Goal: Task Accomplishment & Management: Use online tool/utility

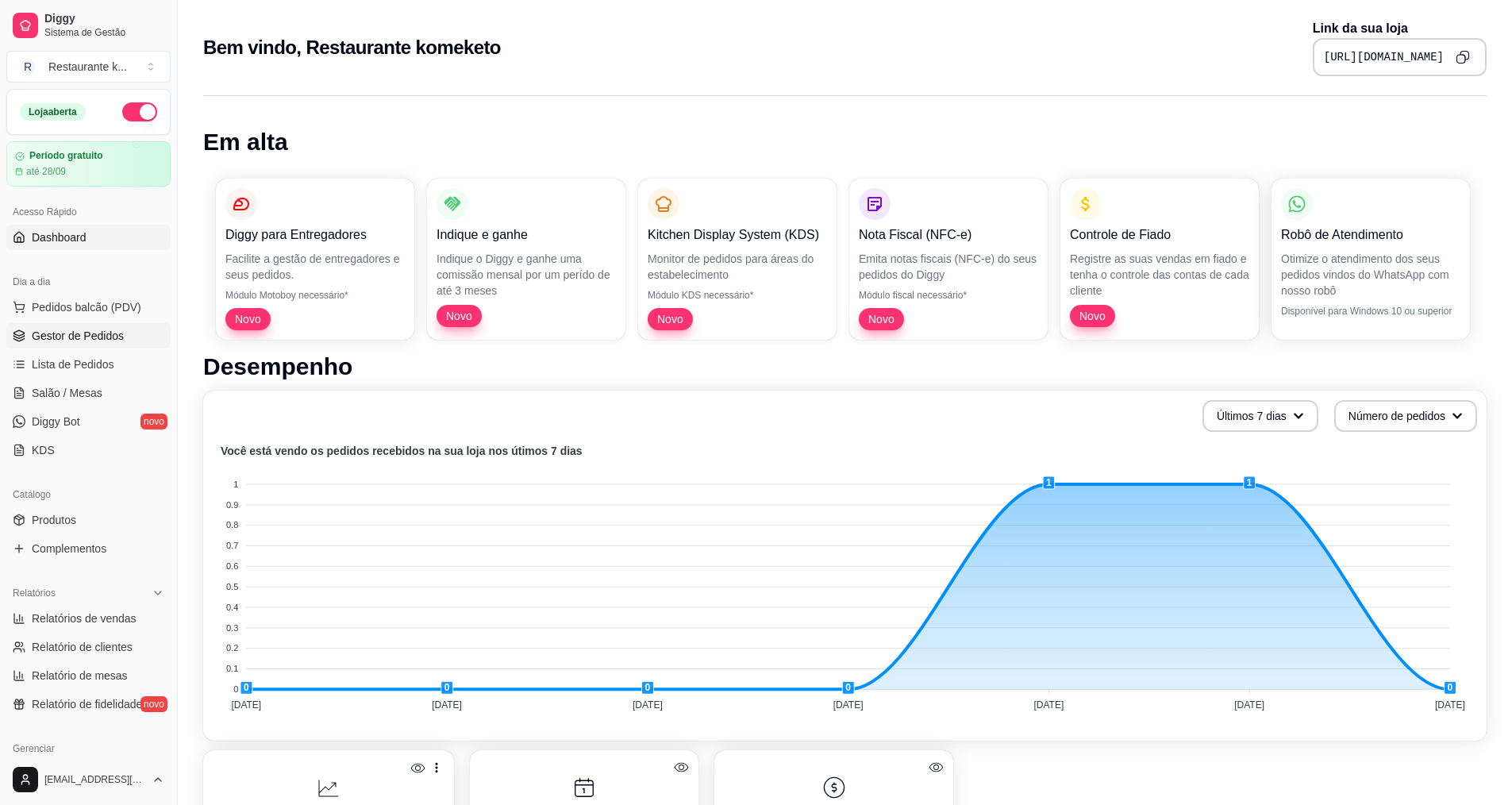
click at [100, 338] on span "Gestor de Pedidos" at bounding box center [77, 335] width 92 height 16
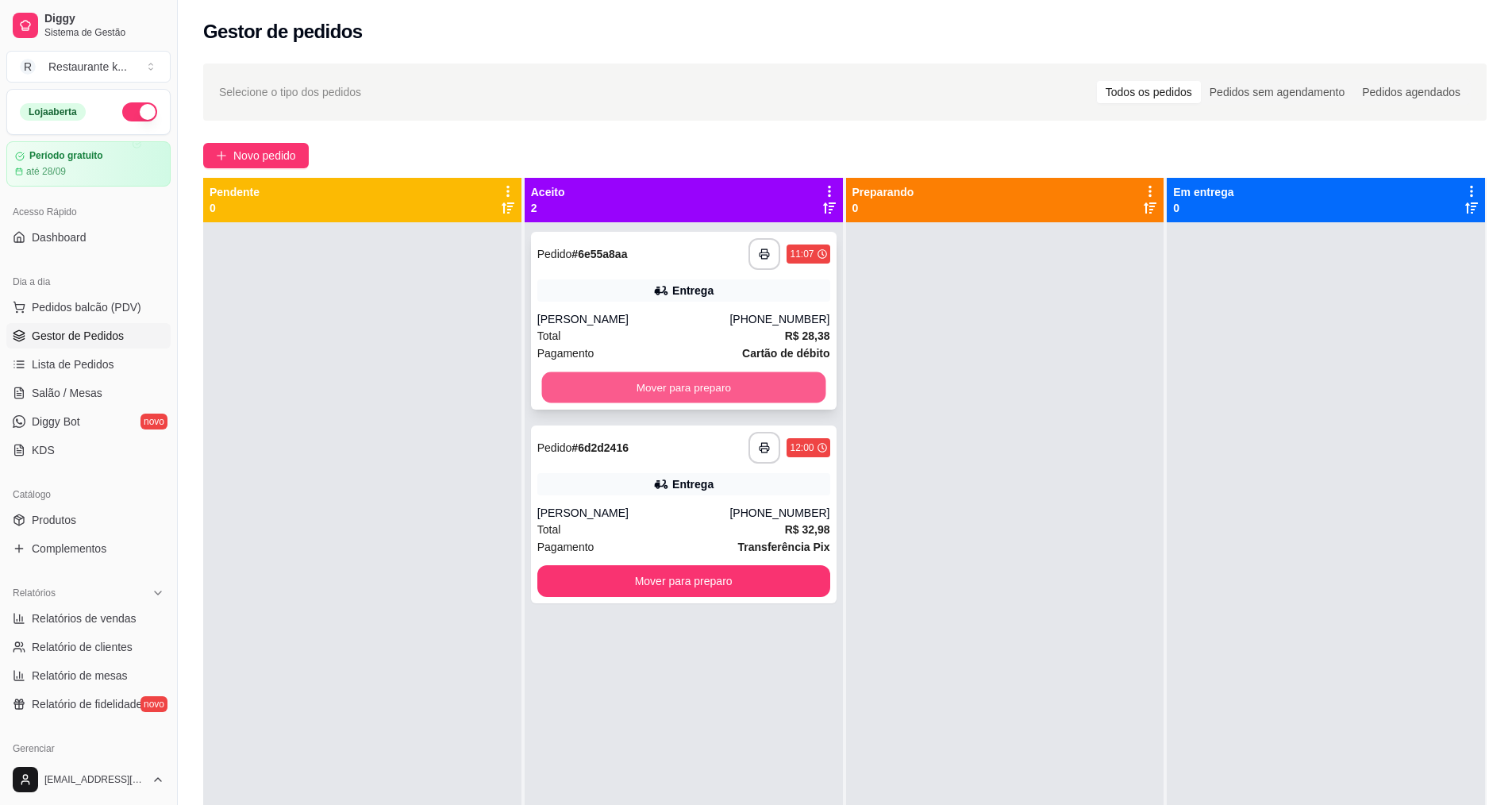
click at [678, 384] on button "Mover para preparo" at bounding box center [683, 388] width 284 height 31
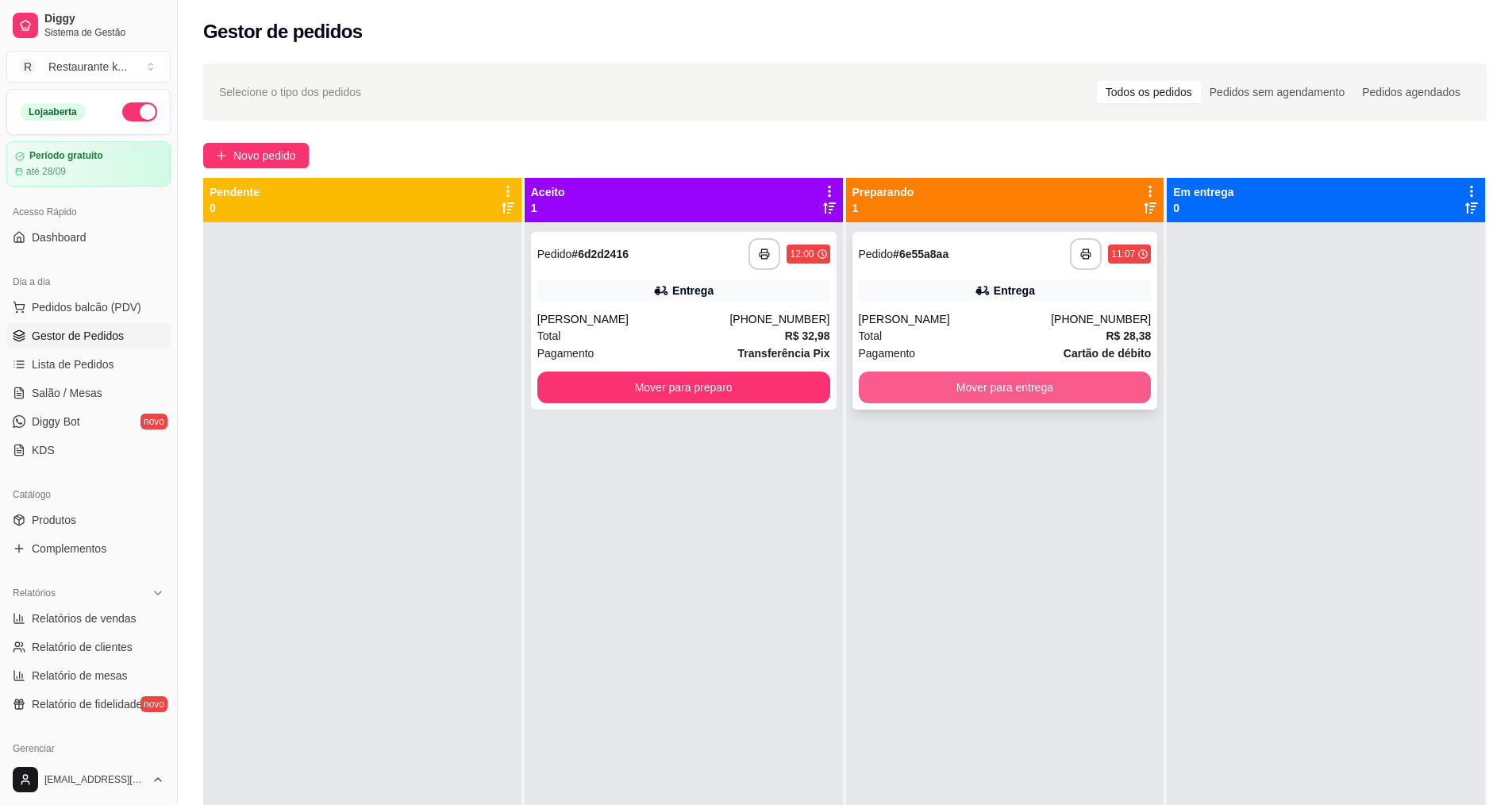
click at [991, 378] on button "Mover para entrega" at bounding box center [1005, 387] width 293 height 31
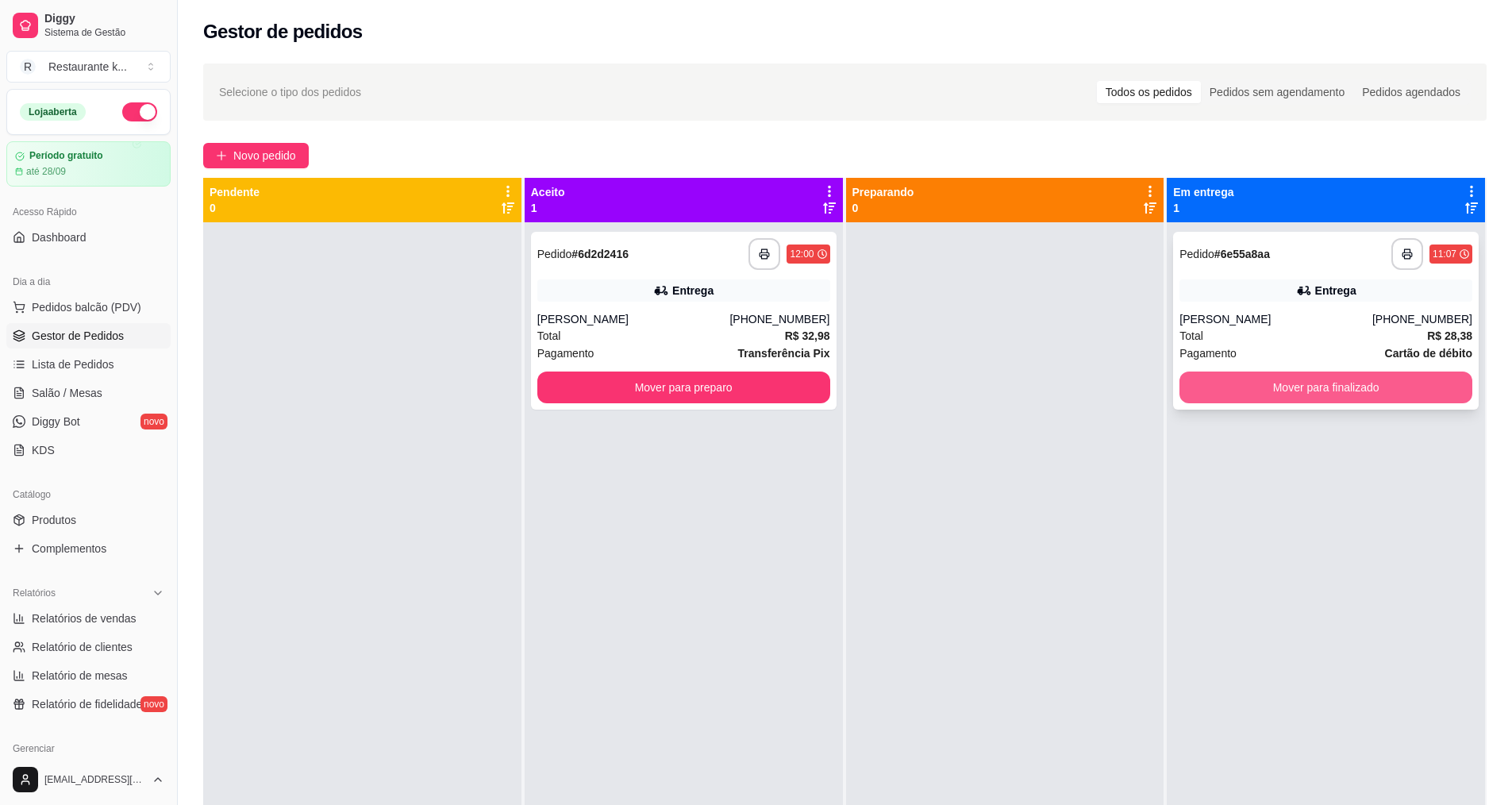
click at [1323, 397] on button "Mover para finalizado" at bounding box center [1325, 387] width 293 height 31
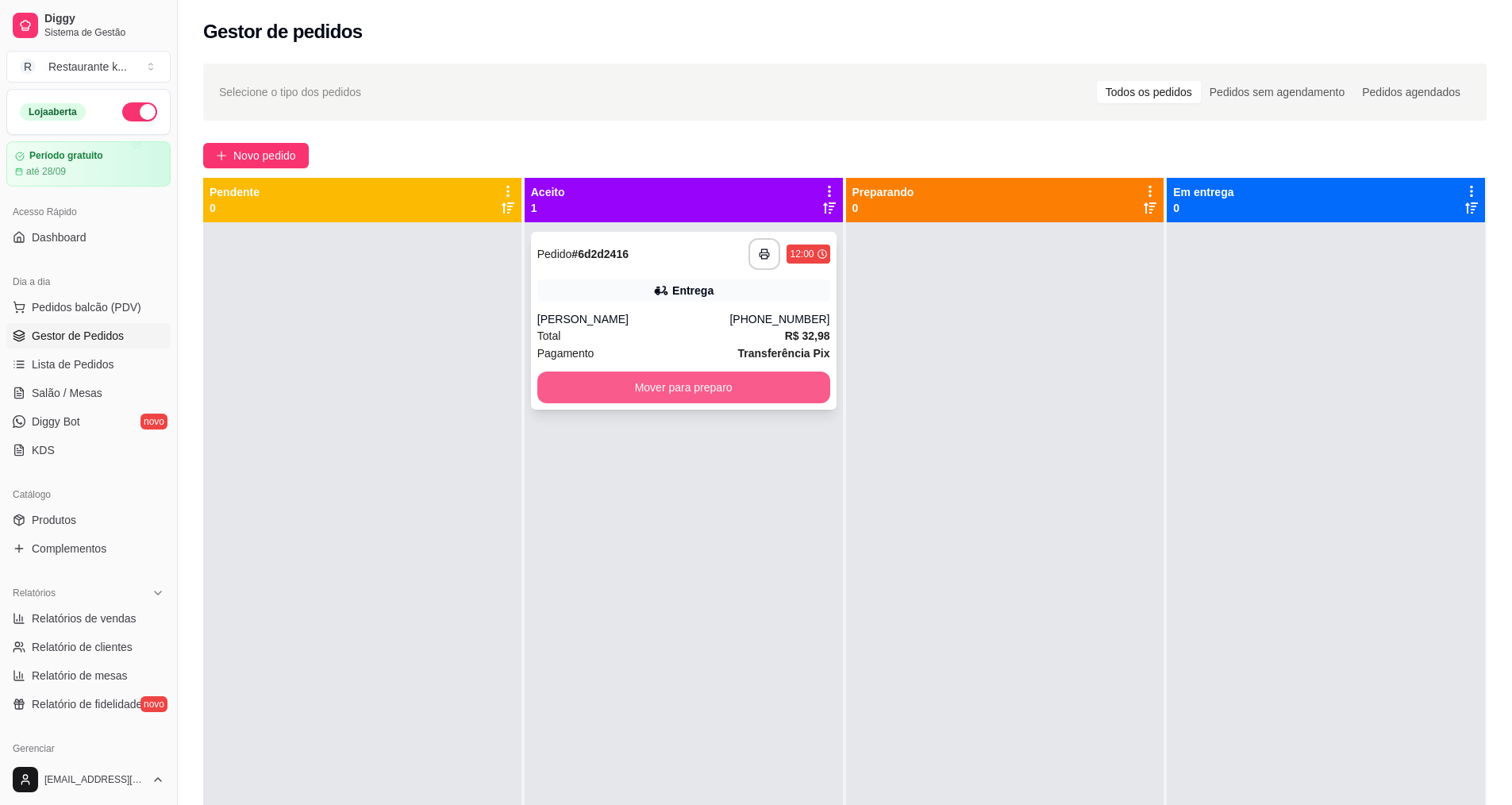
click at [794, 396] on button "Mover para preparo" at bounding box center [683, 387] width 293 height 31
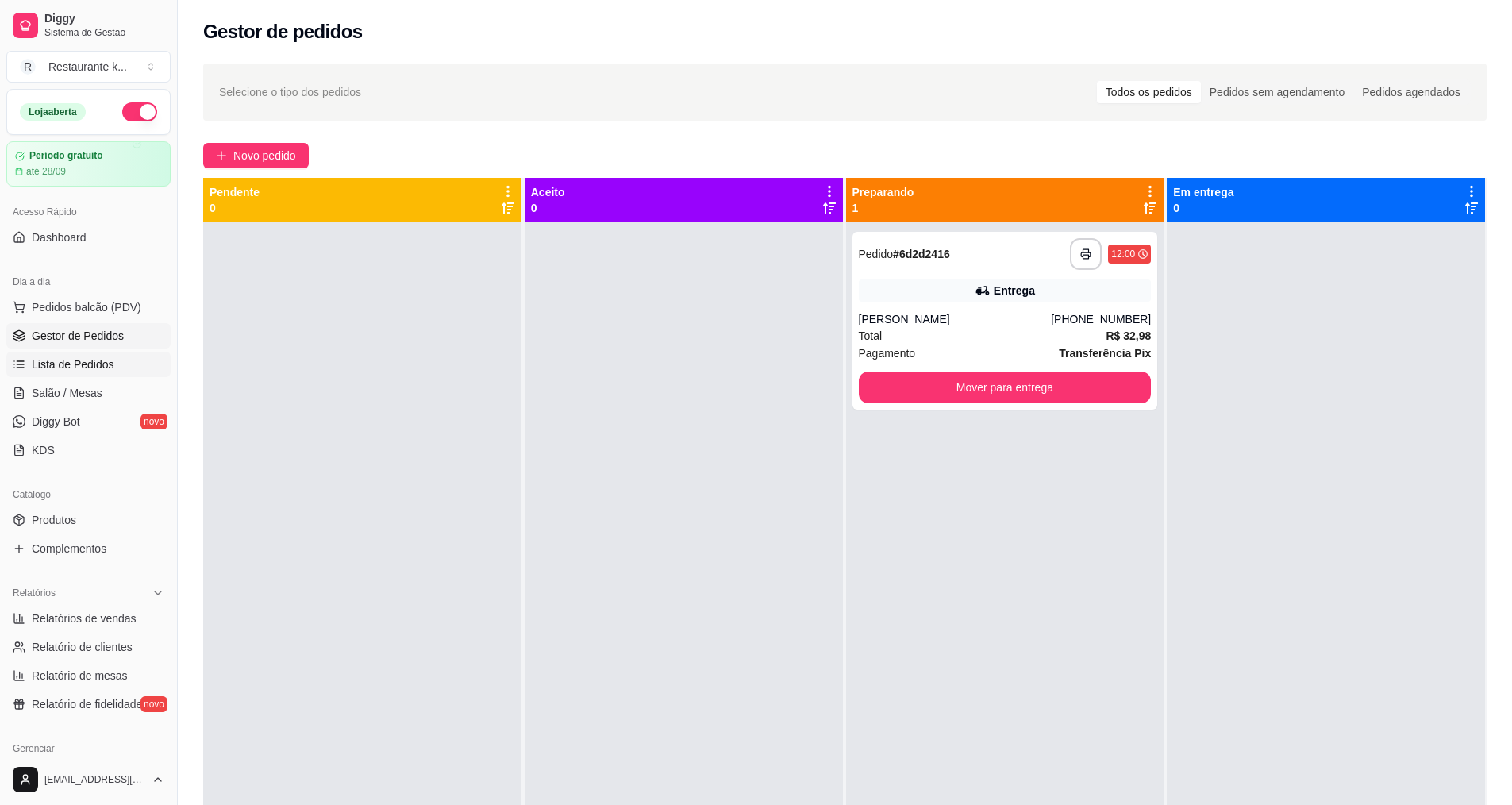
click at [66, 363] on span "Lista de Pedidos" at bounding box center [73, 364] width 83 height 16
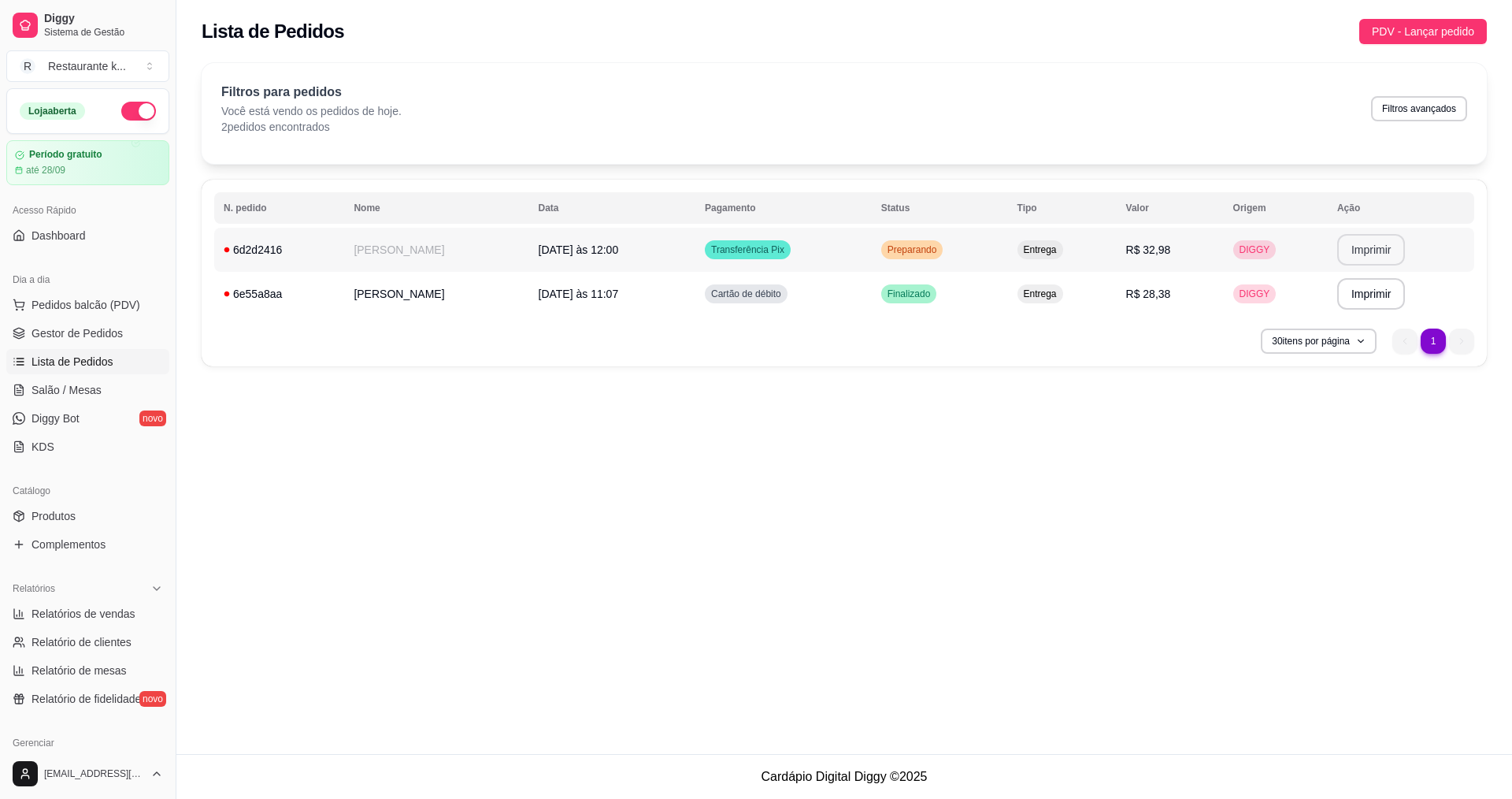
click at [1373, 240] on button "Imprimir" at bounding box center [1371, 250] width 69 height 31
